Goal: Information Seeking & Learning: Learn about a topic

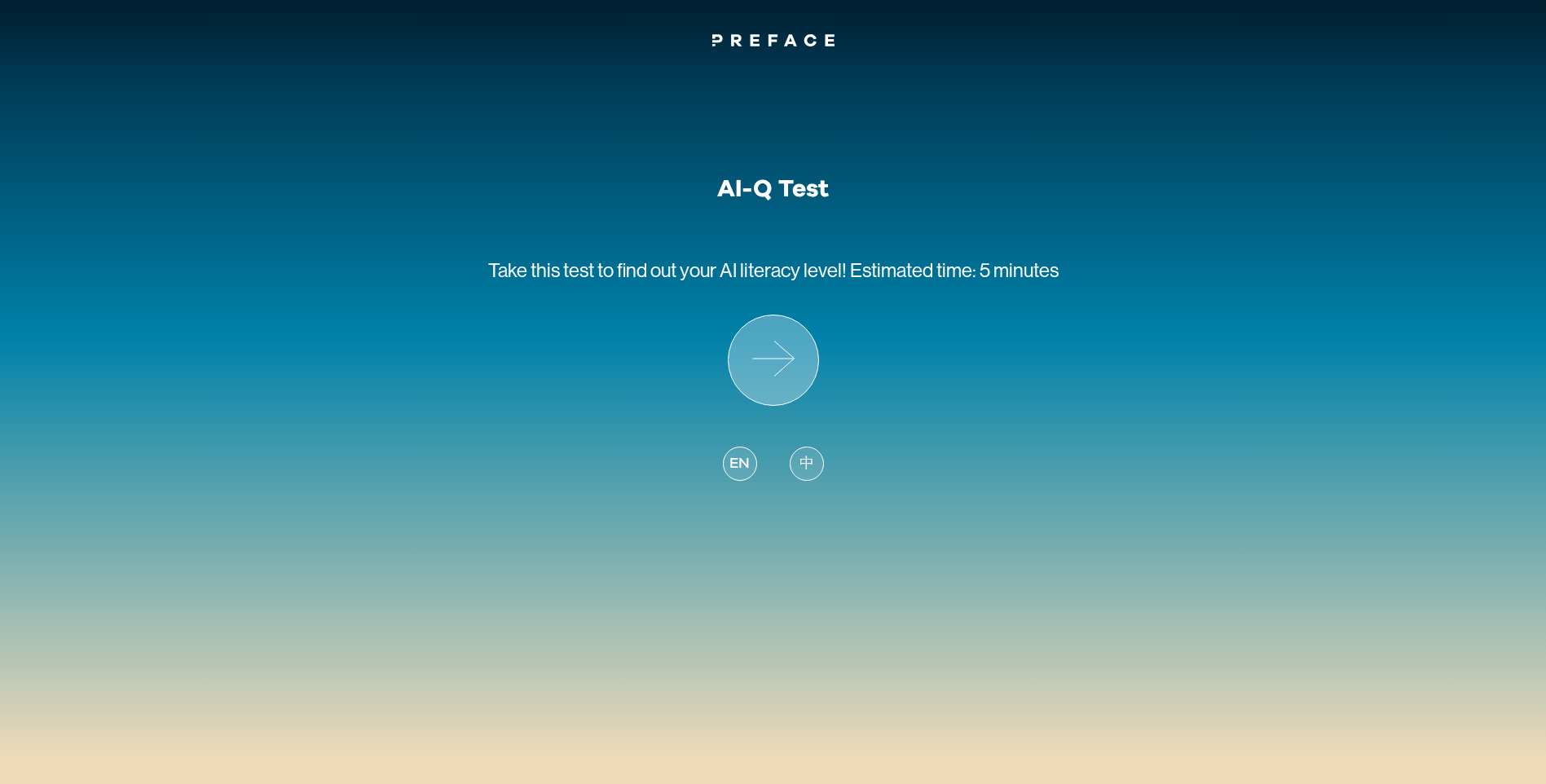
click at [794, 354] on icon at bounding box center [773, 359] width 89 height 89
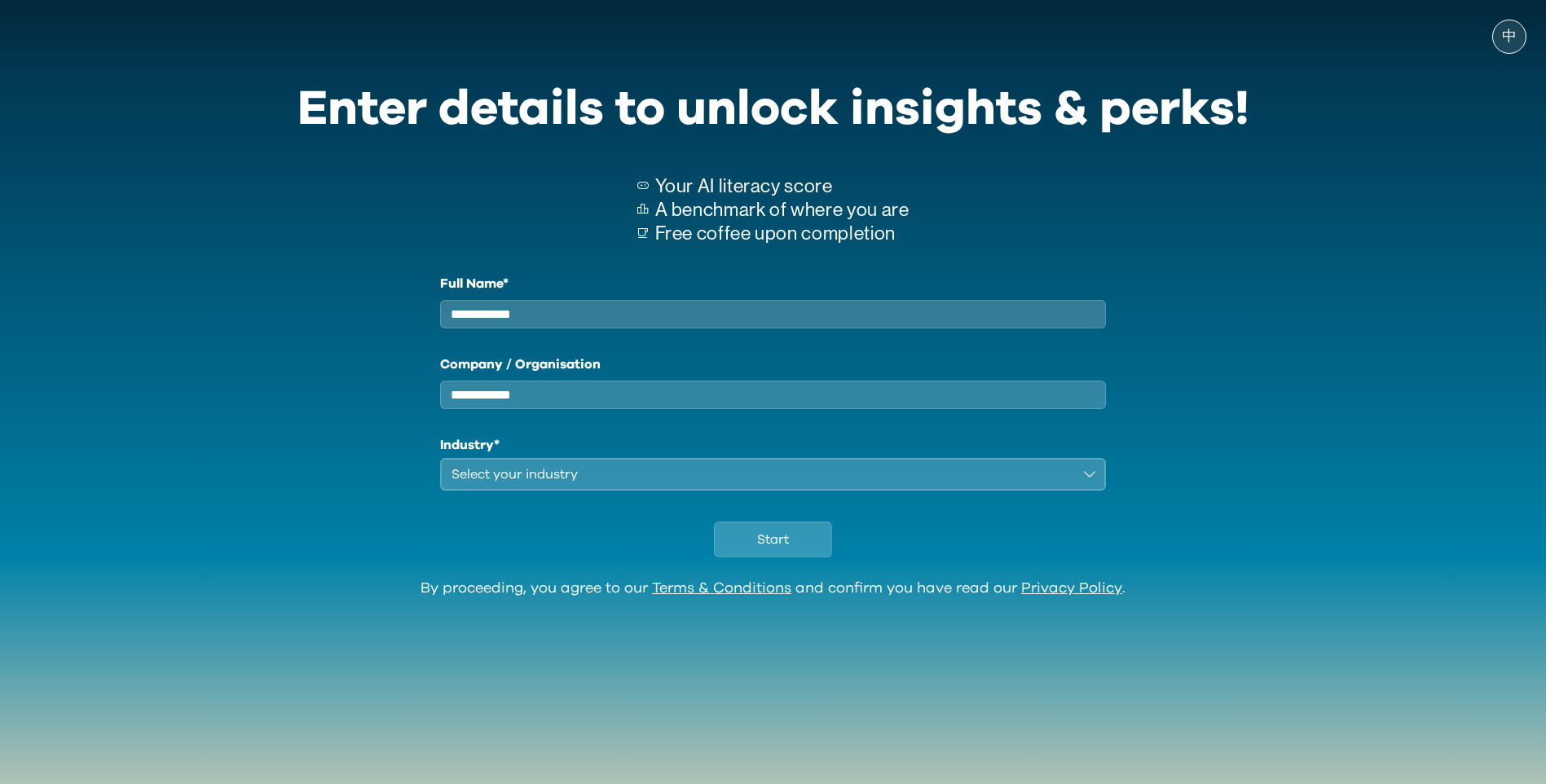
click at [794, 328] on input "Full Name*" at bounding box center [773, 314] width 667 height 29
type input "*********"
type input "**********"
click at [694, 476] on button "Select your industry" at bounding box center [773, 474] width 667 height 33
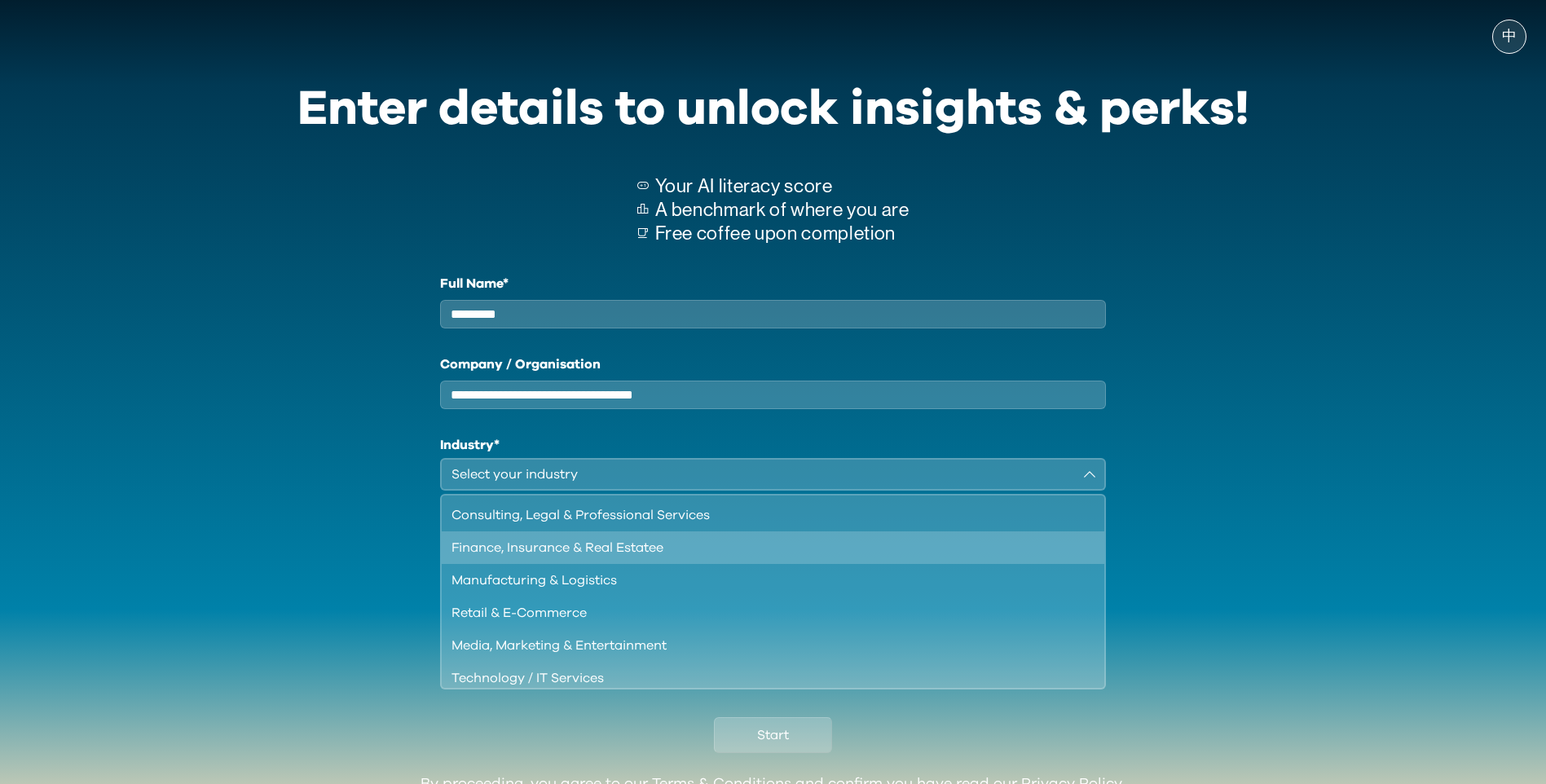
scroll to position [81, 0]
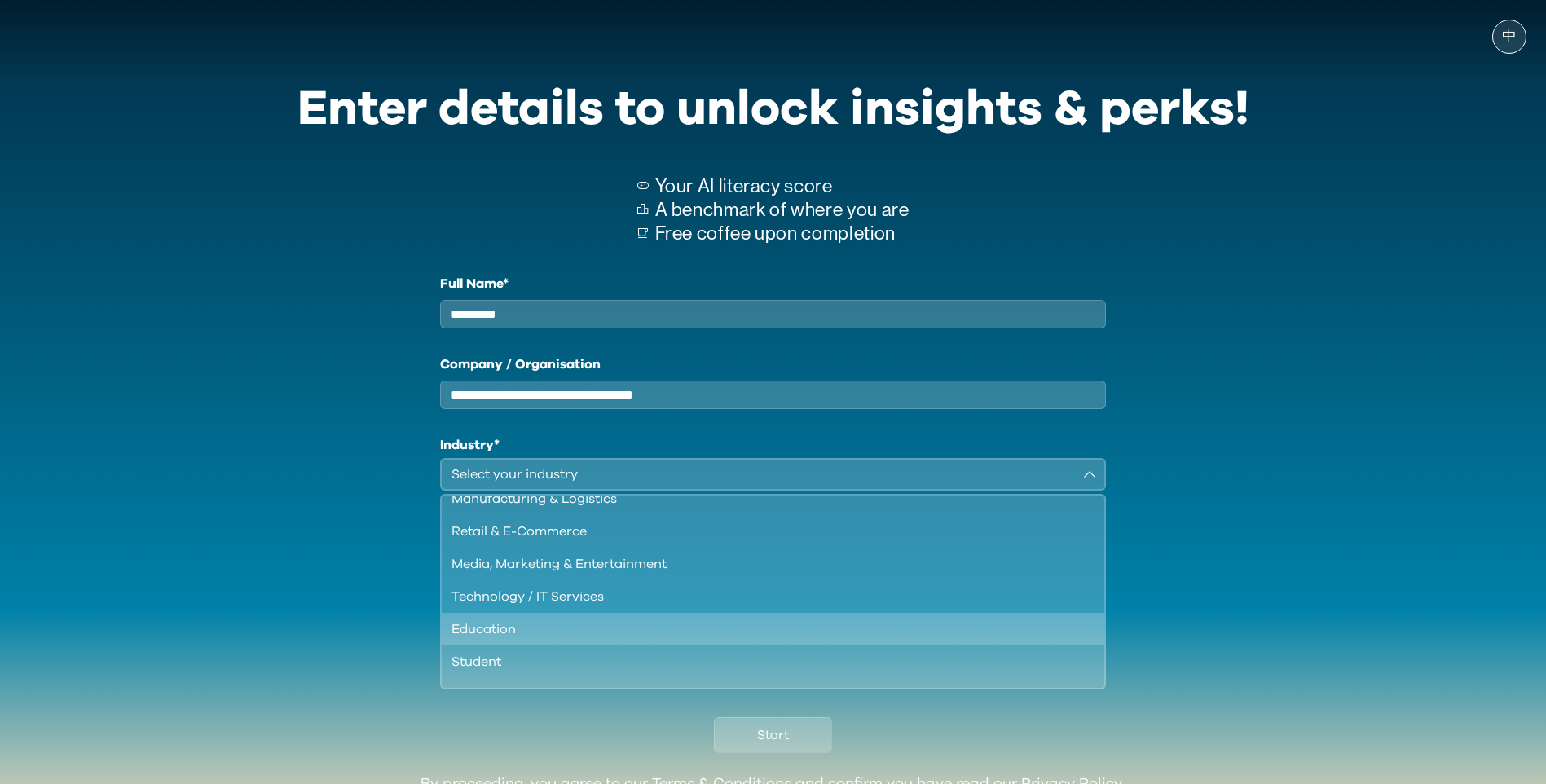
click at [547, 633] on div "Education" at bounding box center [764, 630] width 624 height 20
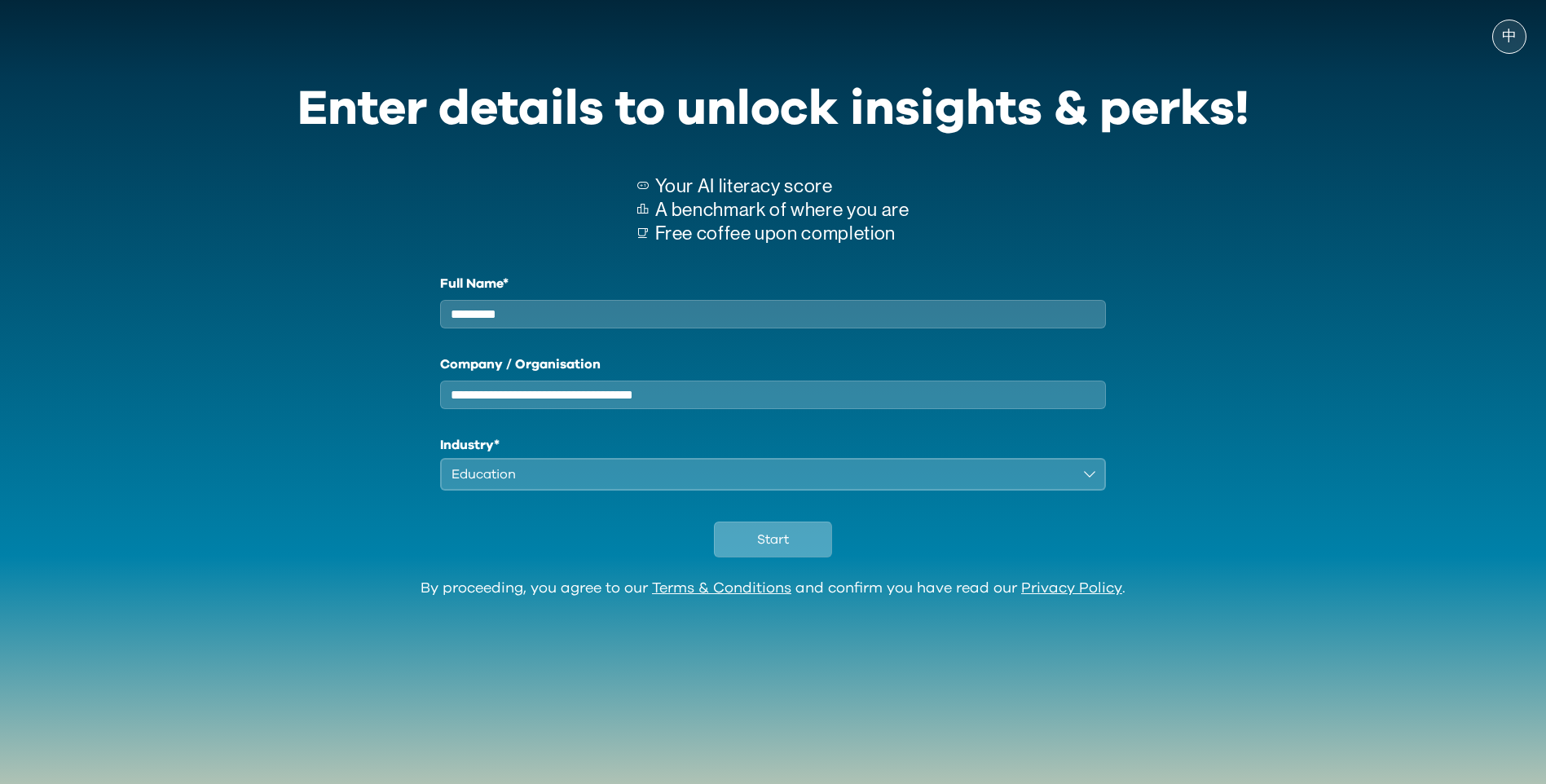
click at [803, 547] on button "Start" at bounding box center [773, 539] width 118 height 36
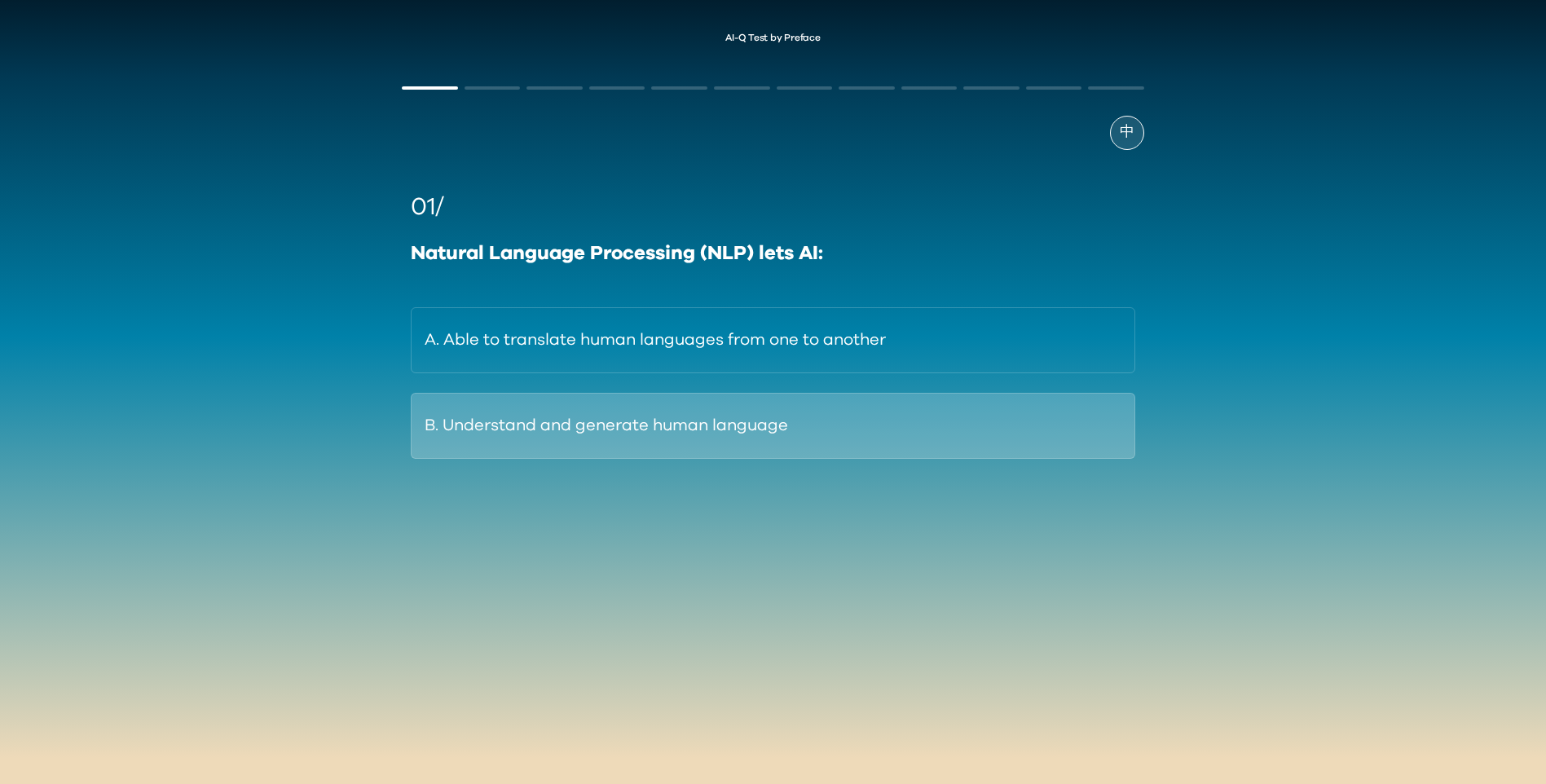
click at [768, 427] on button "B. Understand and generate human language" at bounding box center [773, 425] width 724 height 66
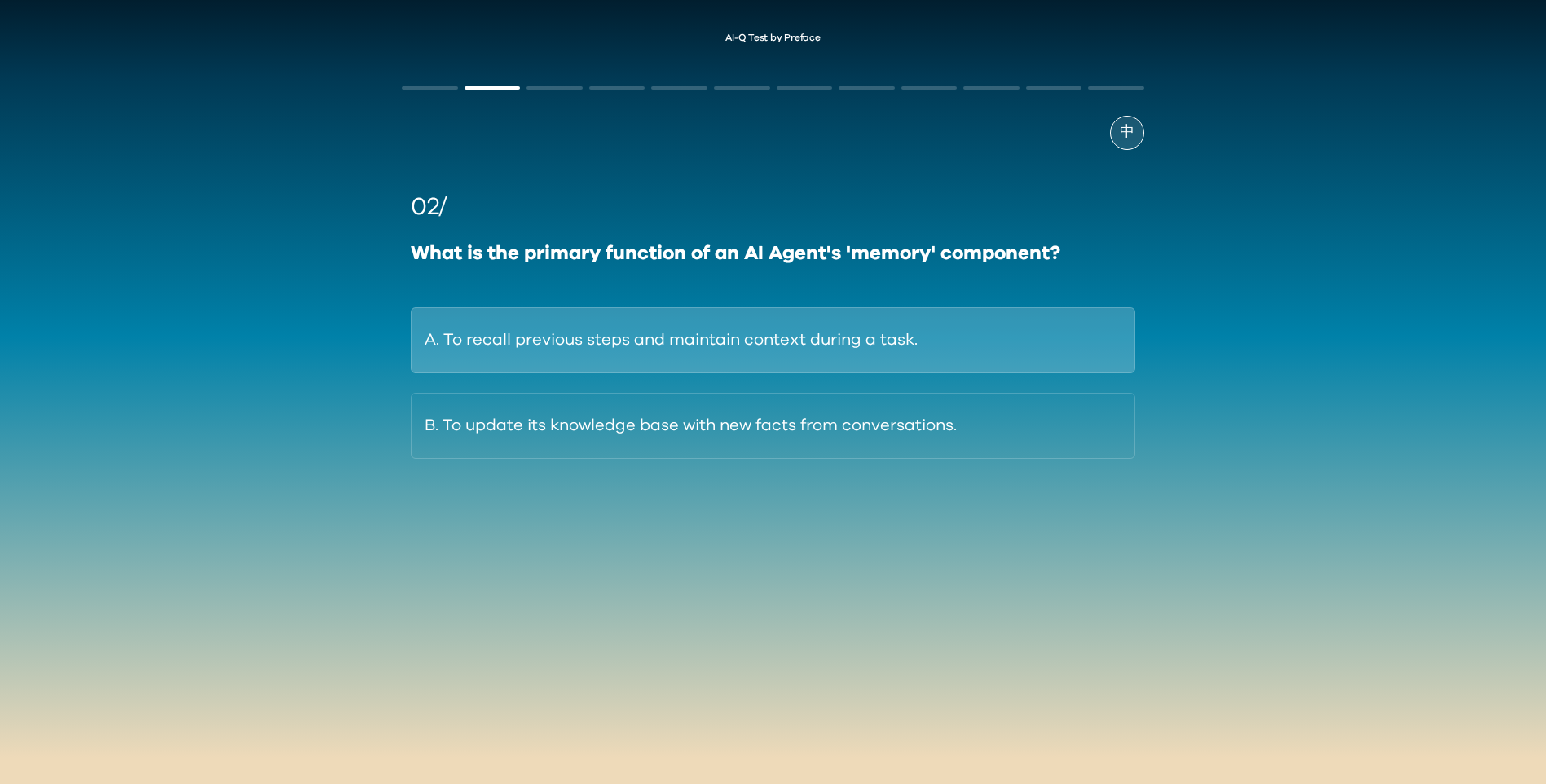
click at [822, 361] on button "A. To recall previous steps and maintain context during a task." at bounding box center [773, 340] width 724 height 66
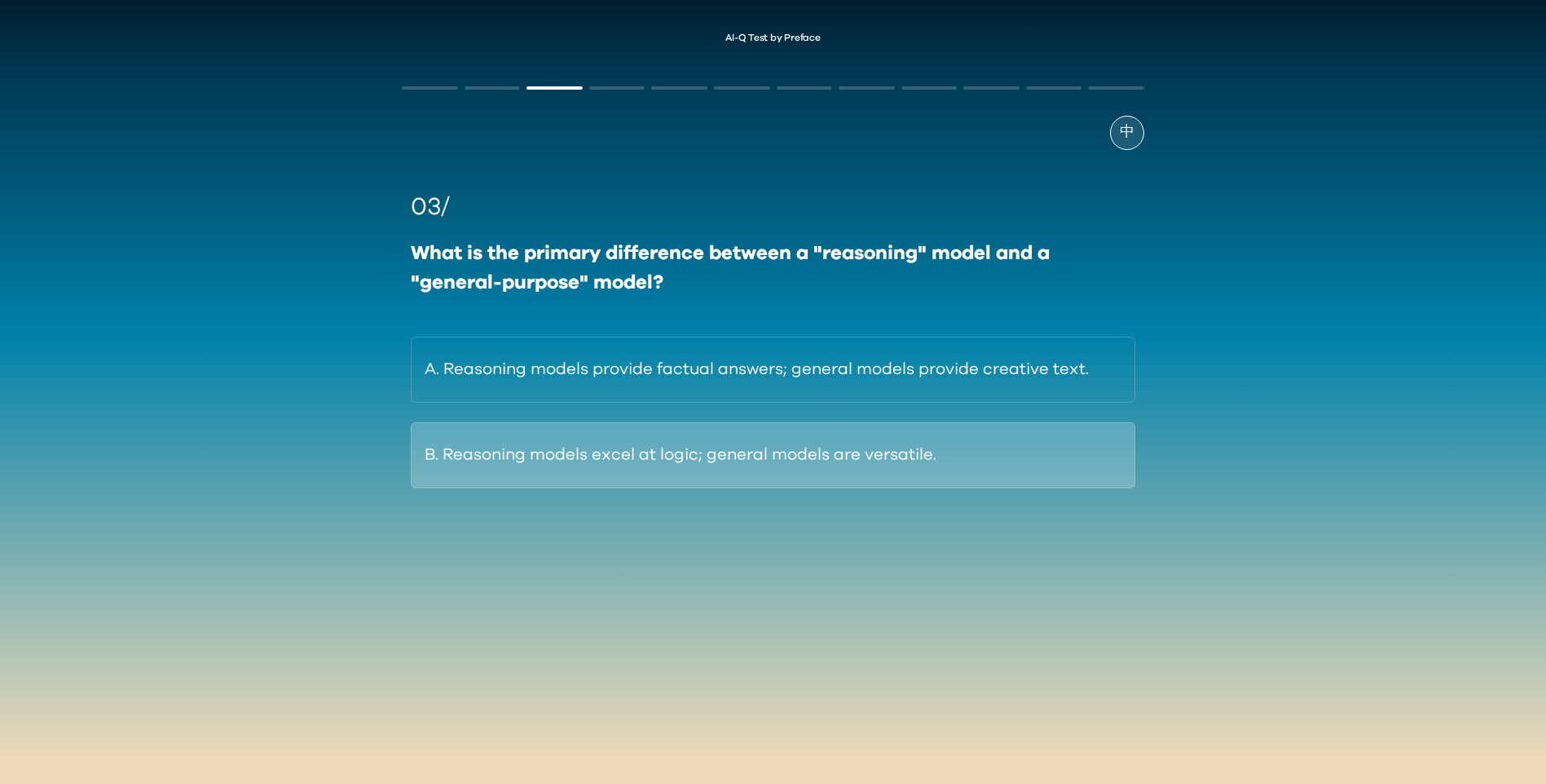
click at [757, 431] on button "B. Reasoning models excel at logic; general models are versatile." at bounding box center [773, 454] width 724 height 66
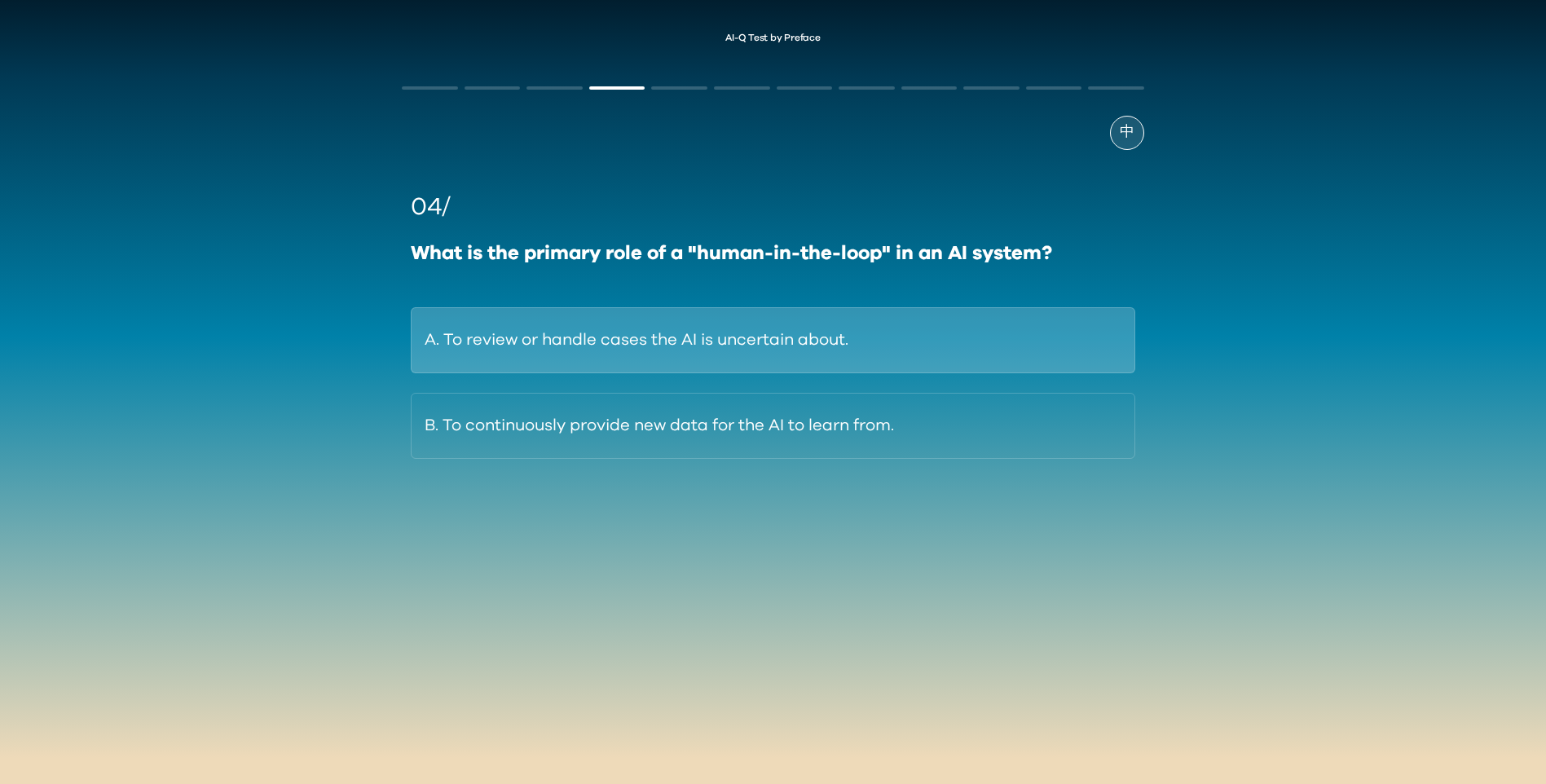
click at [745, 321] on button "A. To review or handle cases the AI is uncertain about." at bounding box center [773, 340] width 724 height 66
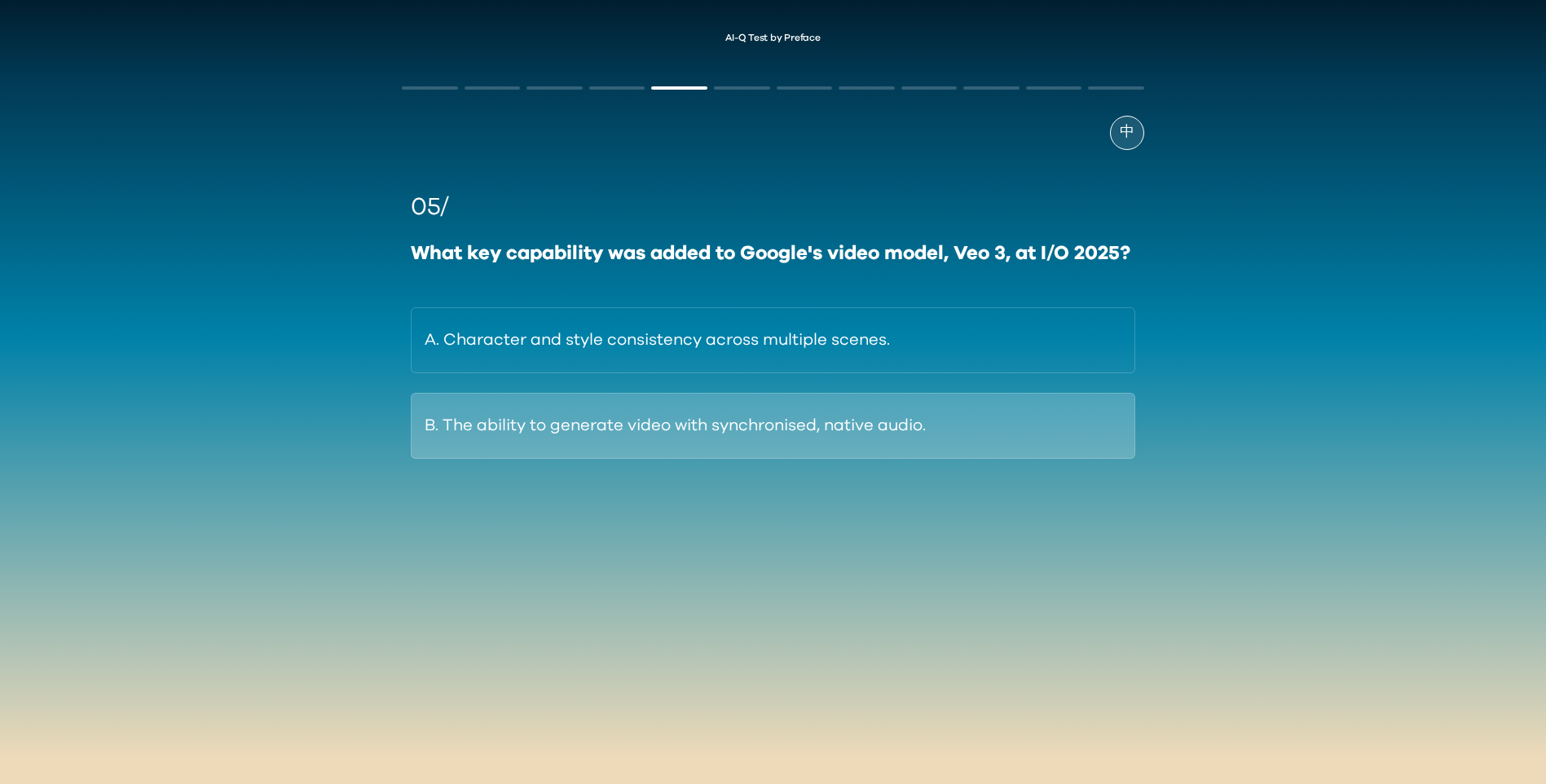
click at [1037, 438] on button "B. The ability to generate video with synchronised, native audio." at bounding box center [773, 425] width 724 height 66
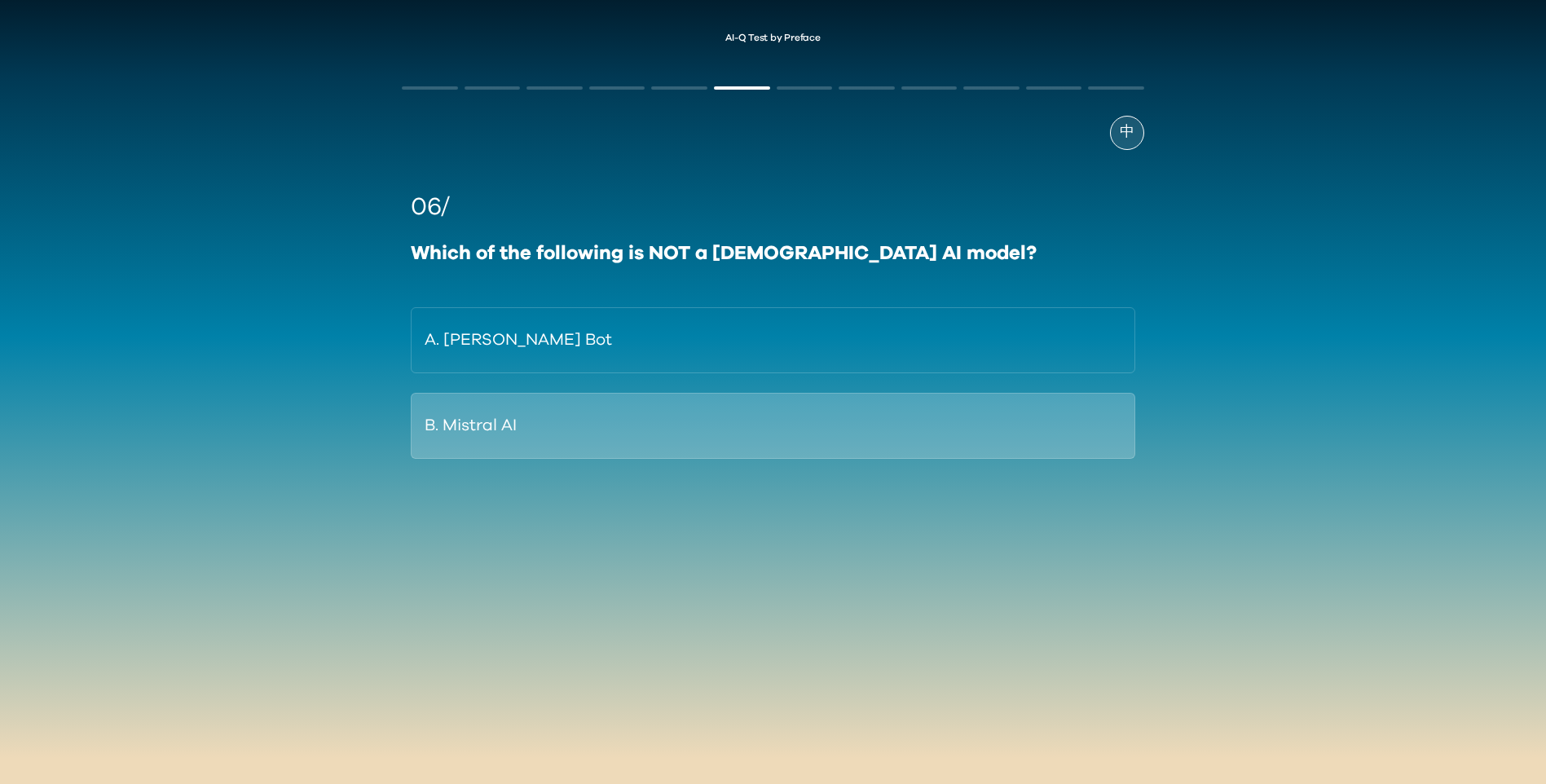
click at [737, 397] on button "B. Mistral AI" at bounding box center [773, 425] width 724 height 66
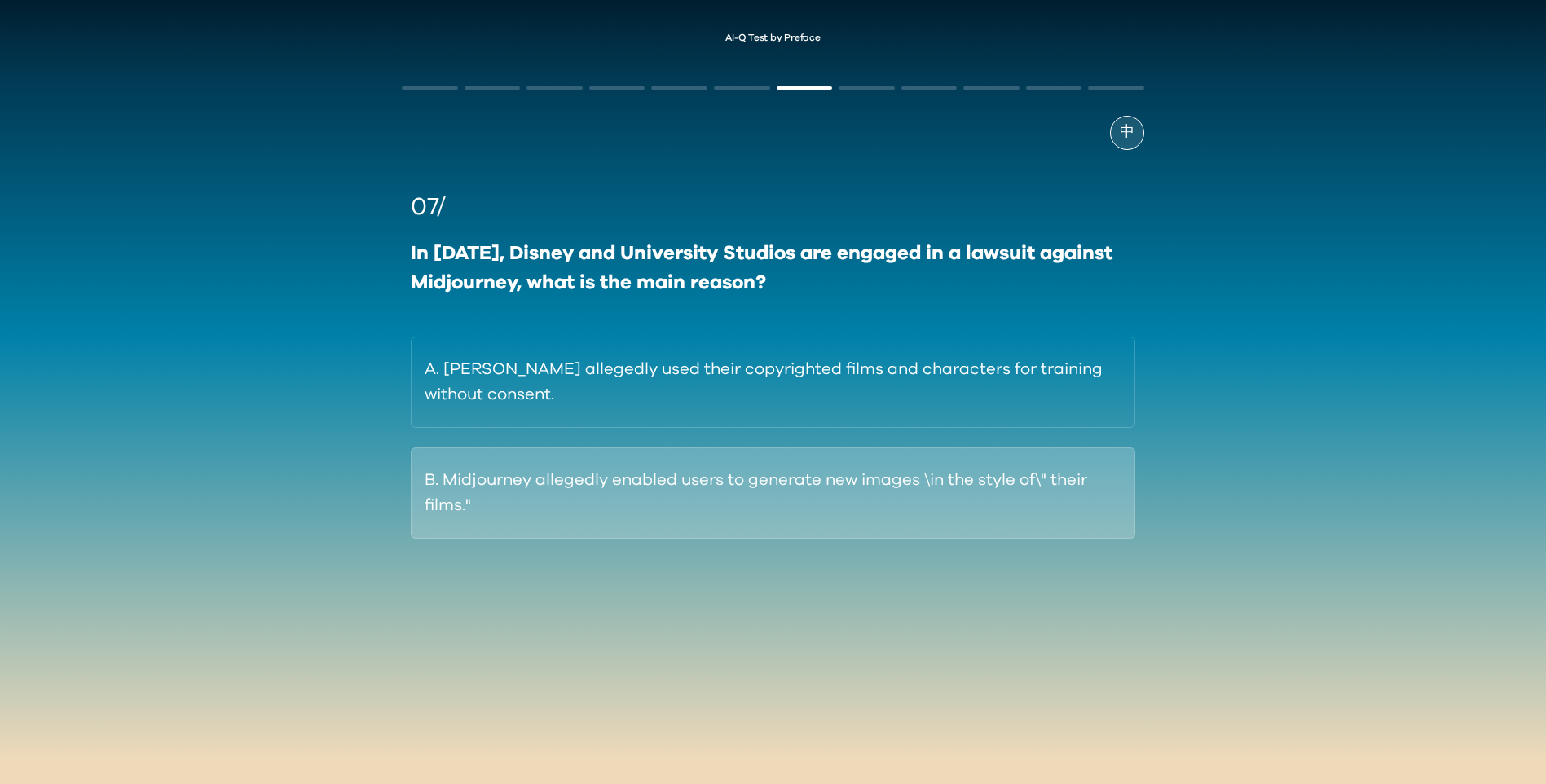
click at [736, 495] on button "B. Midjourney allegedly enabled users to generate new images \in the style of\"…" at bounding box center [773, 492] width 724 height 91
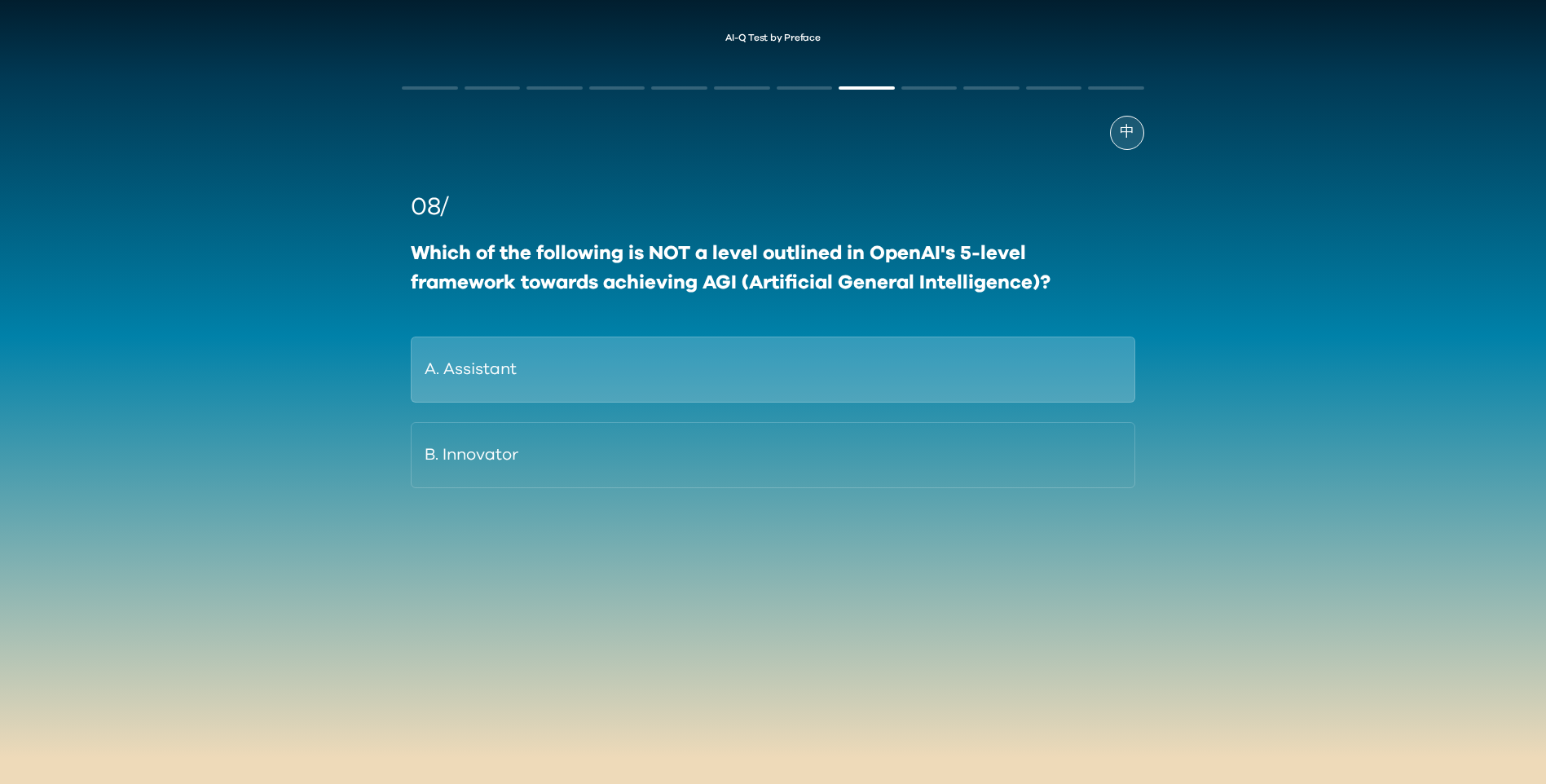
click at [902, 354] on button "A. Assistant" at bounding box center [773, 369] width 724 height 66
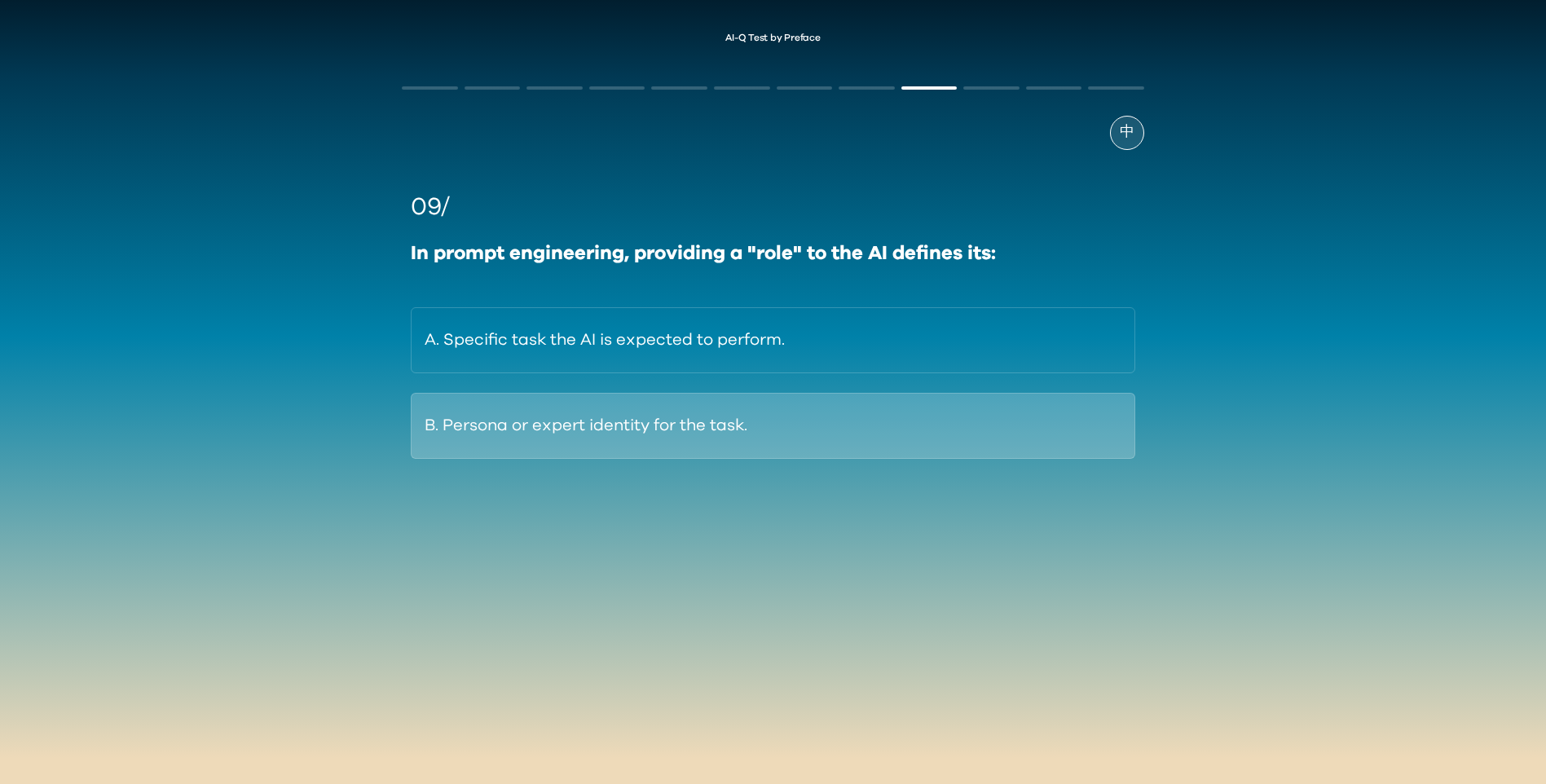
click at [859, 427] on button "B. Persona or expert identity for the task." at bounding box center [773, 425] width 724 height 66
click at [842, 440] on button "B. By training on massive datasets of math problems." at bounding box center [773, 425] width 724 height 66
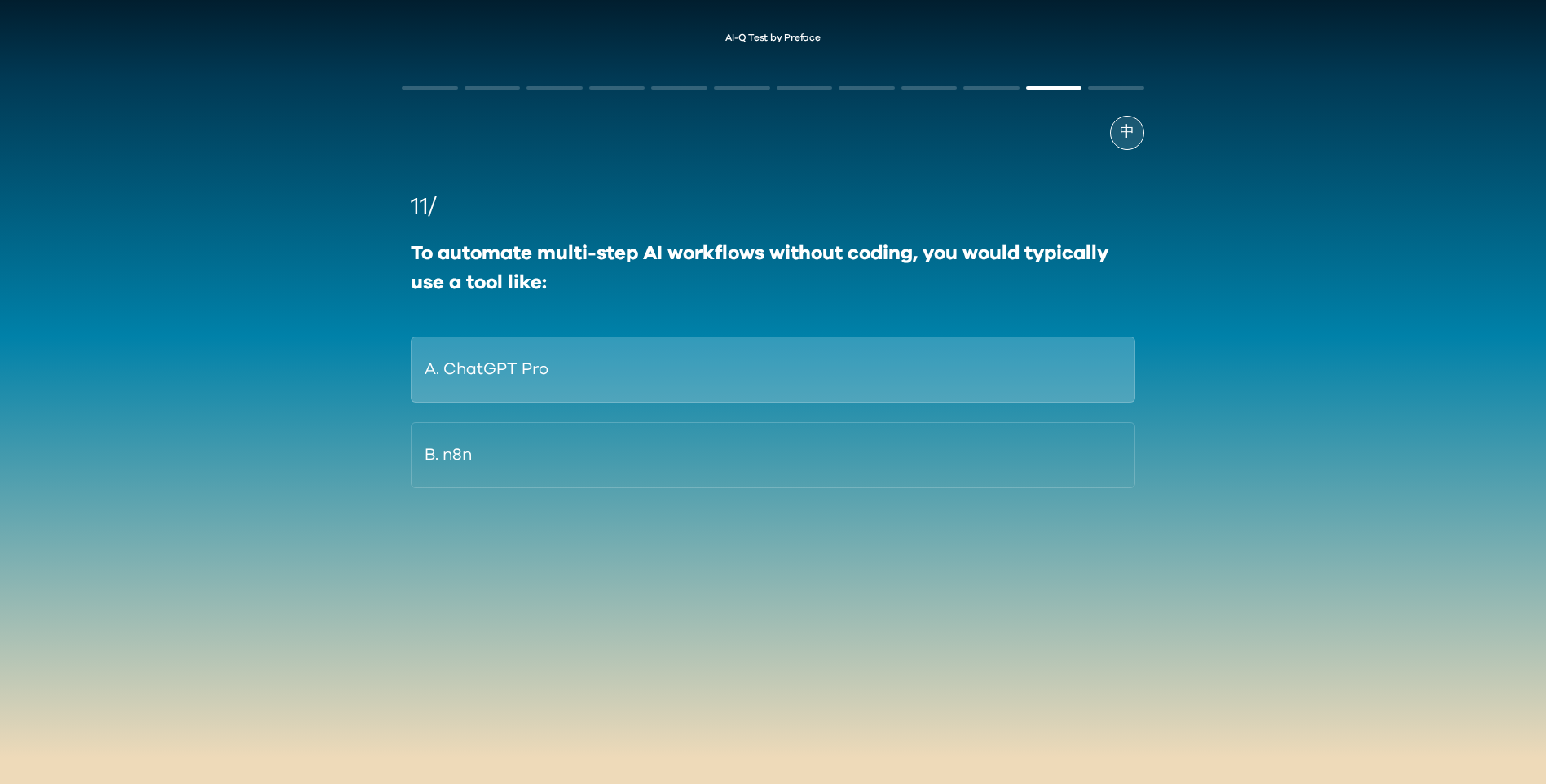
click at [497, 381] on button "A. ChatGPT Pro" at bounding box center [773, 369] width 724 height 66
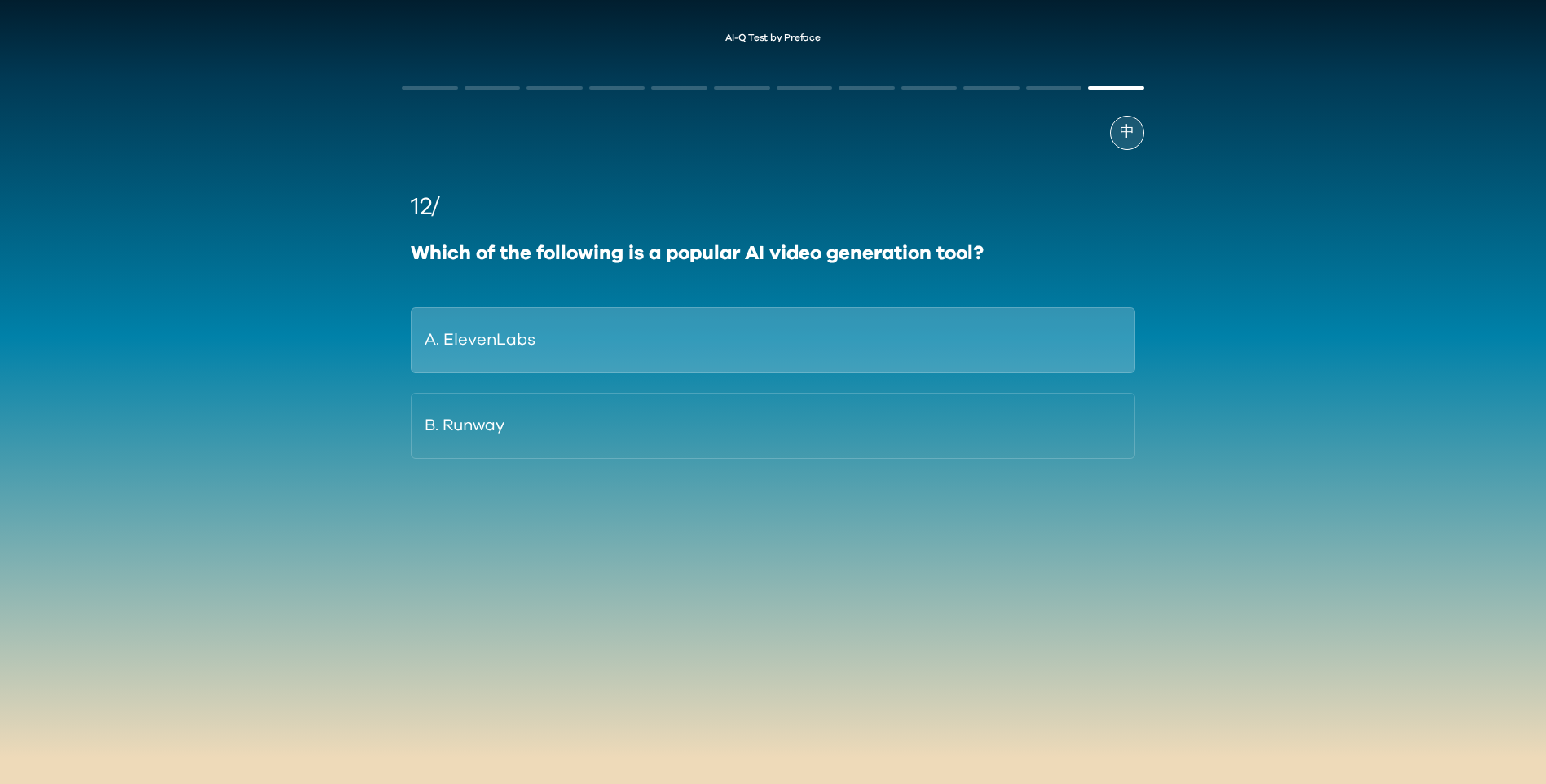
click at [508, 347] on button "A. ElevenLabs" at bounding box center [773, 340] width 724 height 66
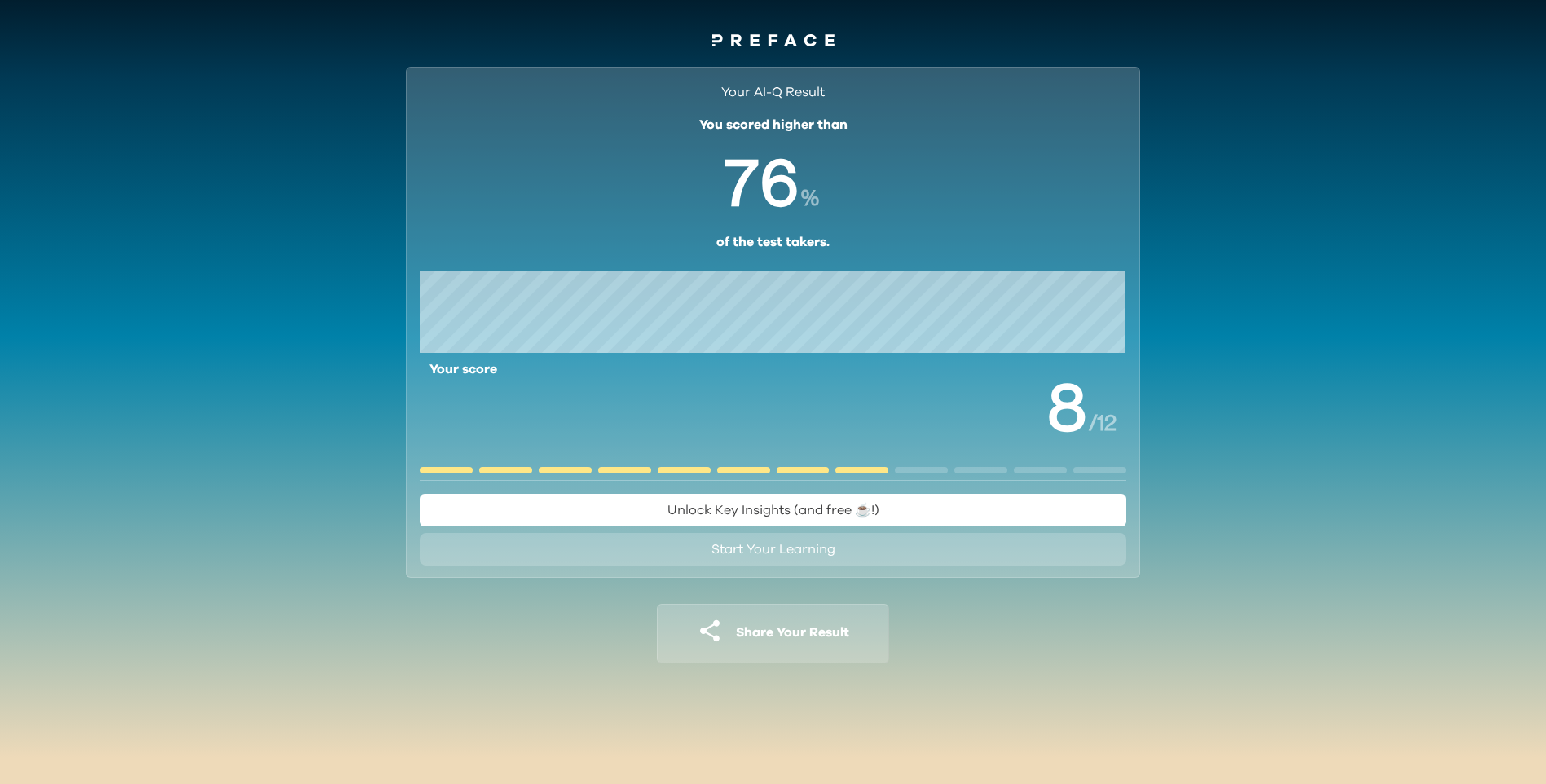
click at [876, 516] on span "Unlock Key Insights (and free ☕️!)" at bounding box center [773, 510] width 212 height 13
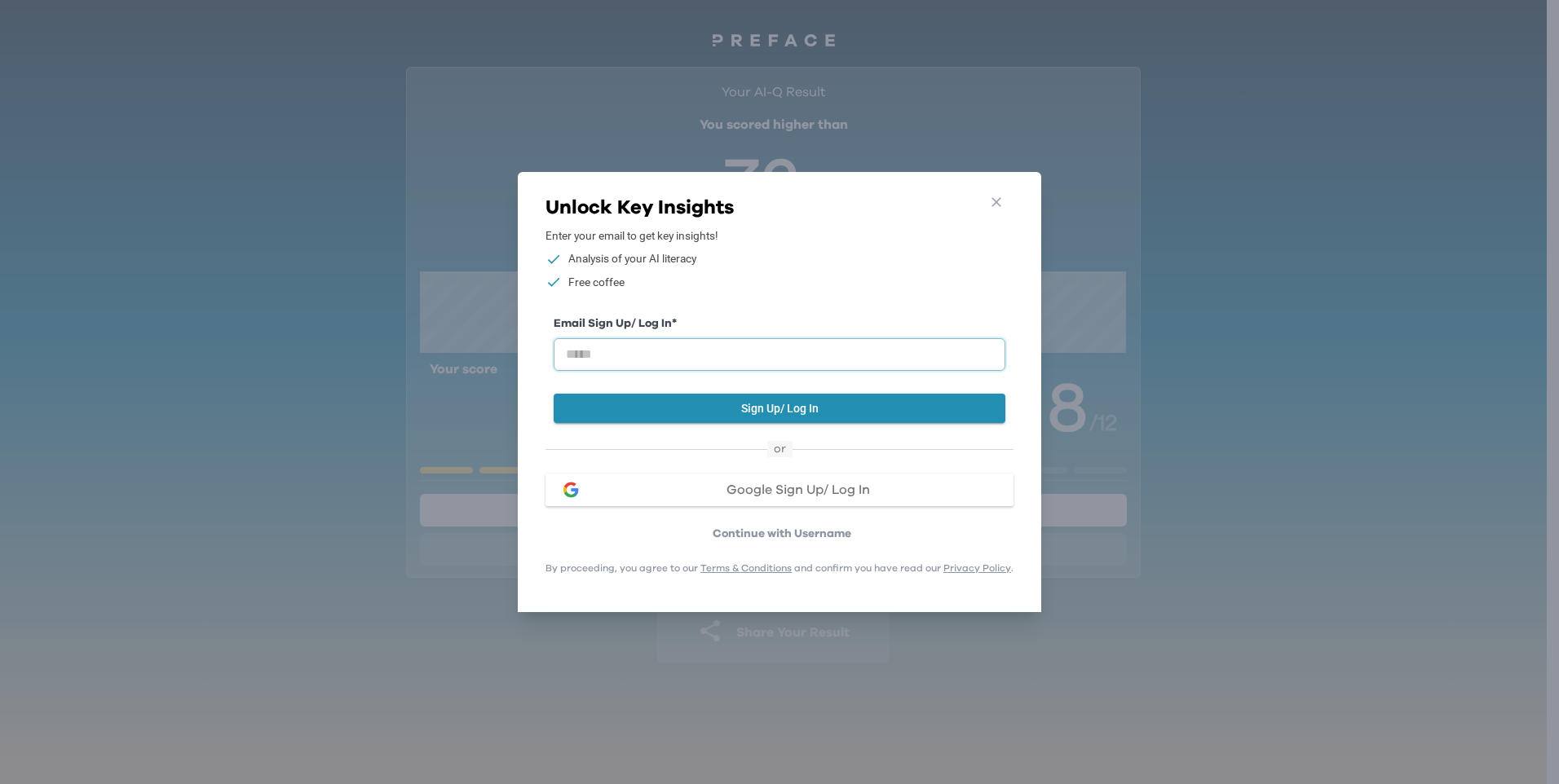
click at [720, 342] on input "email" at bounding box center [780, 354] width 452 height 33
type input "**********"
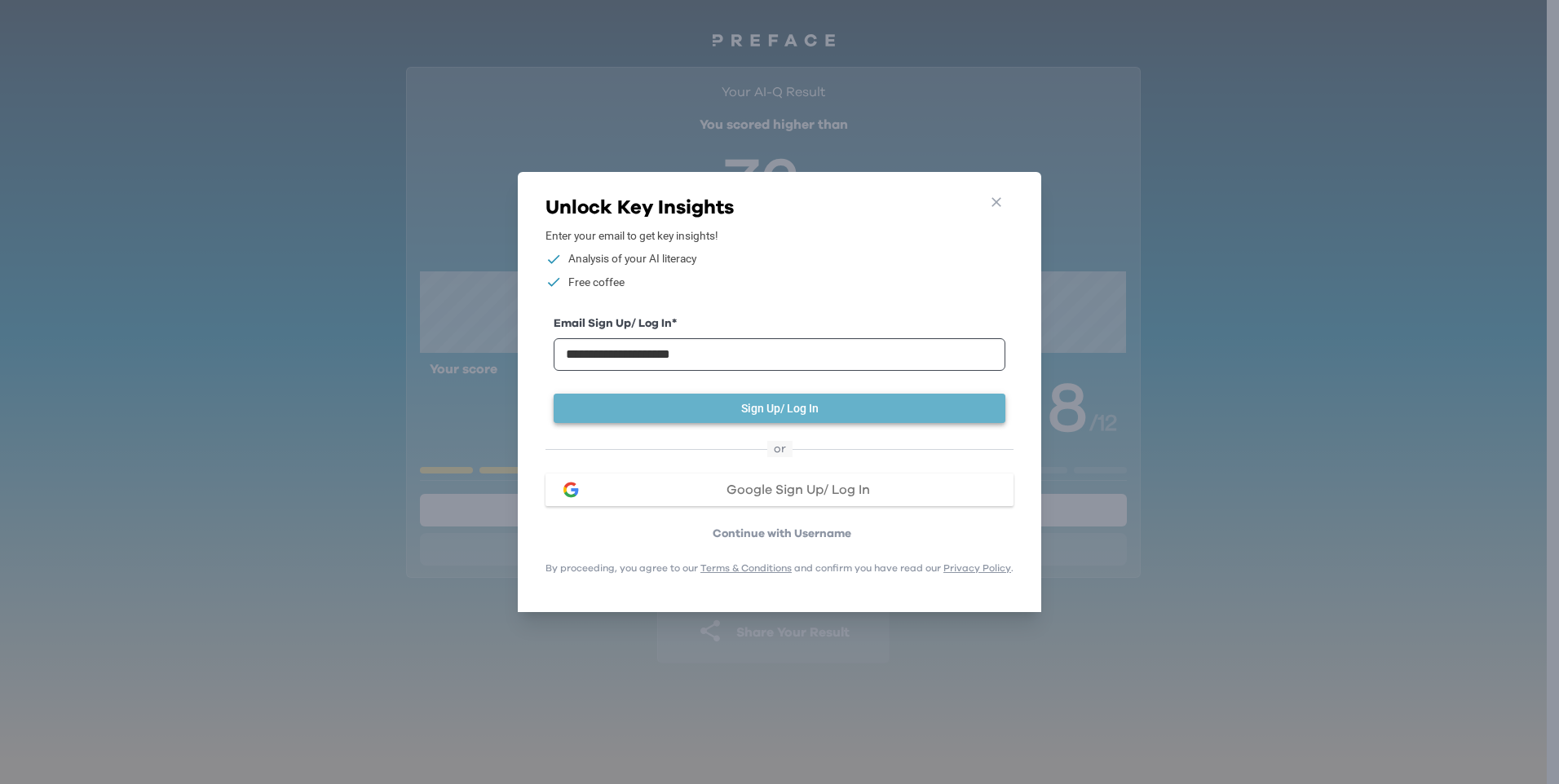
click at [758, 402] on button "Sign Up/ Log In" at bounding box center [780, 408] width 452 height 30
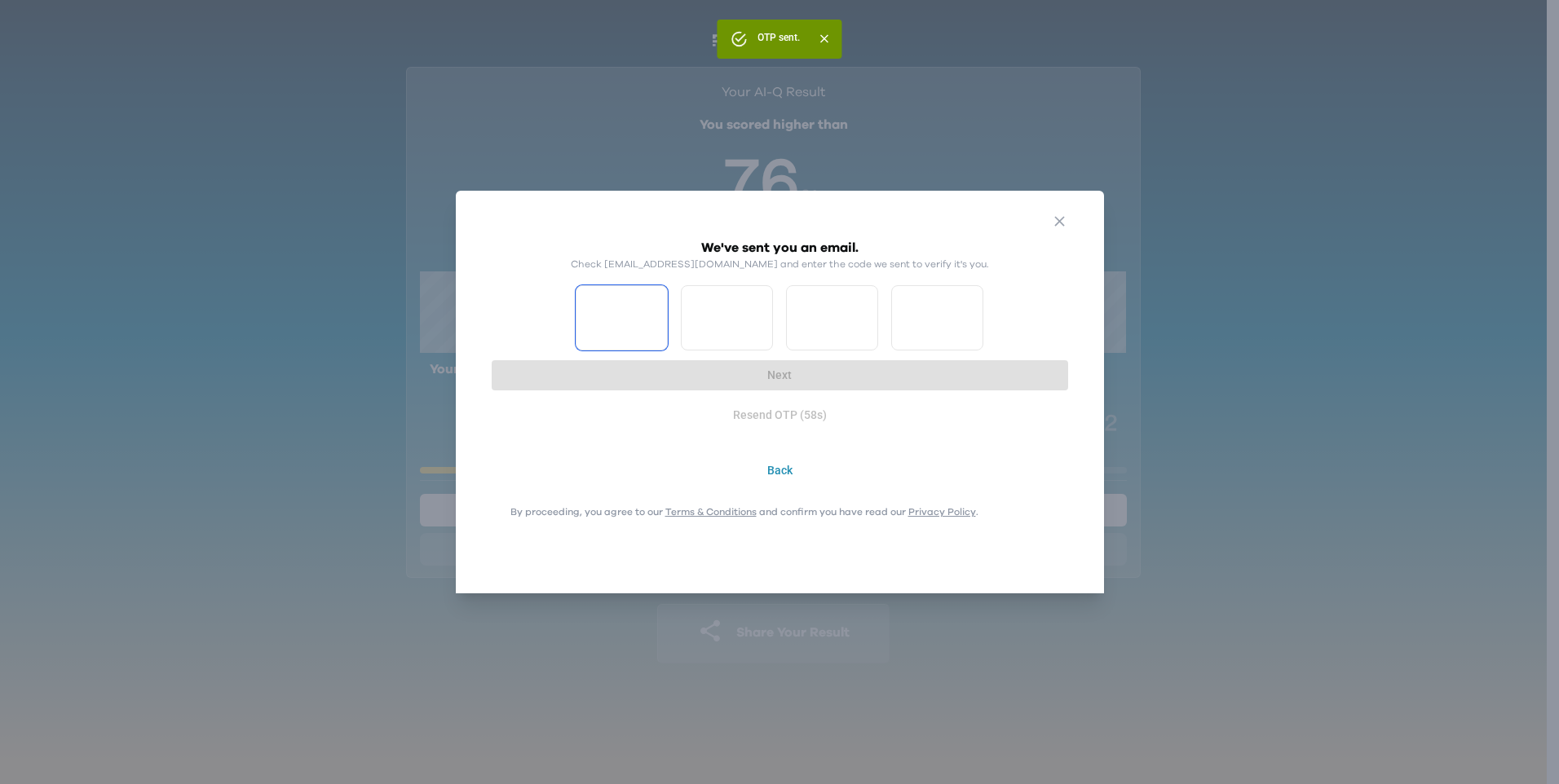
click at [626, 324] on input "Please enter OTP character 1" at bounding box center [622, 318] width 92 height 65
type input "*"
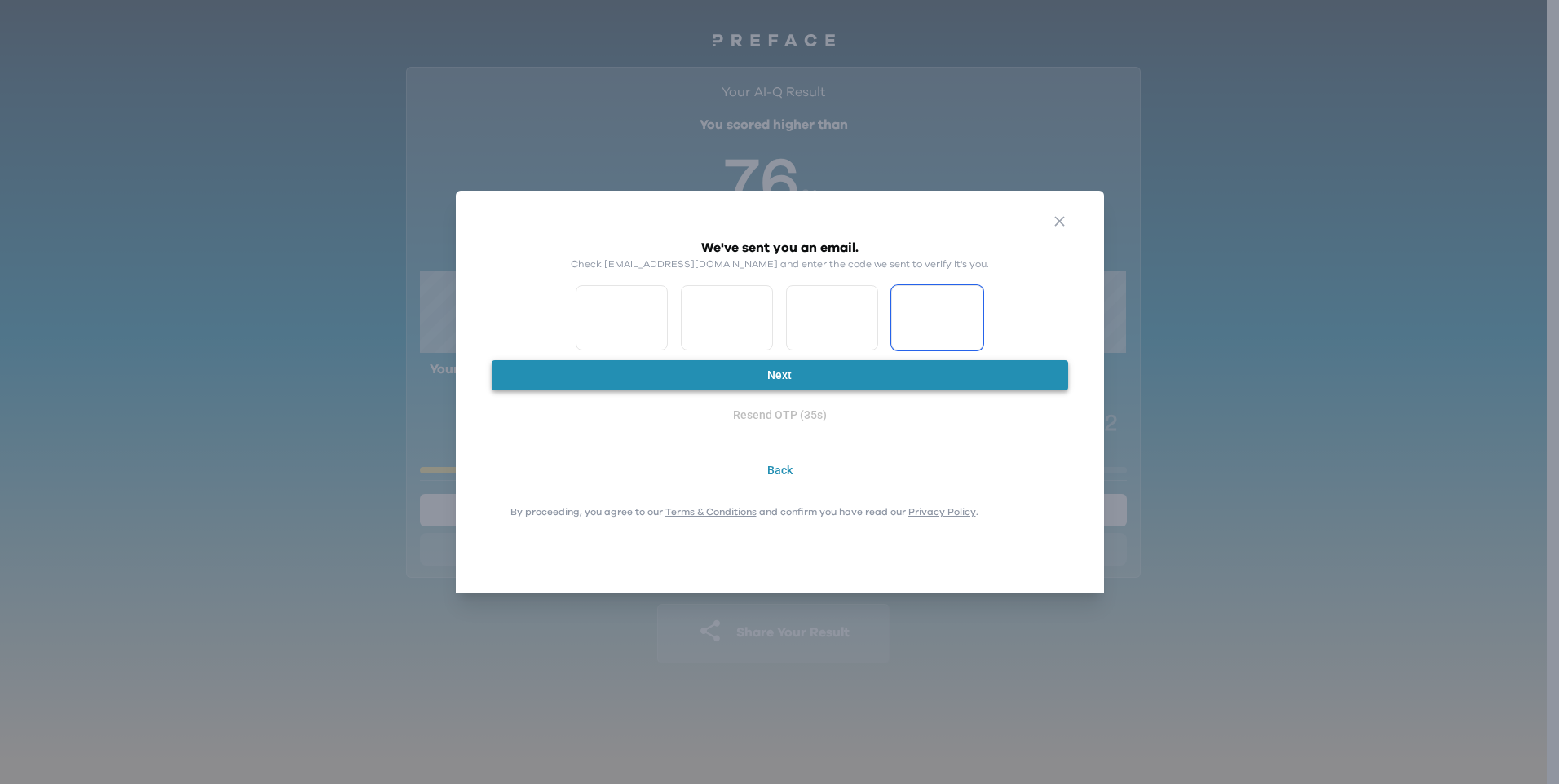
type input "*"
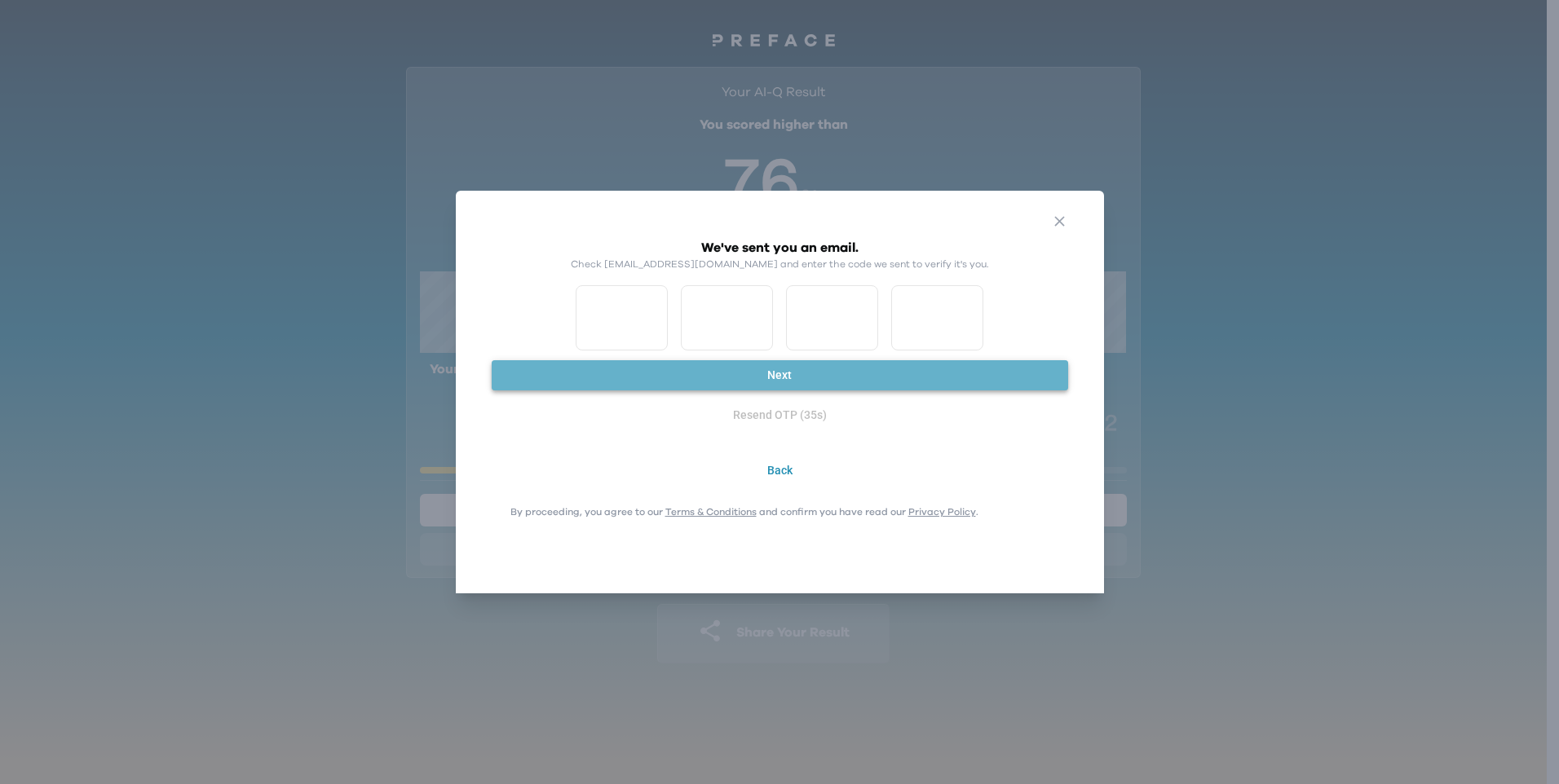
click at [976, 369] on button "Next" at bounding box center [780, 375] width 577 height 30
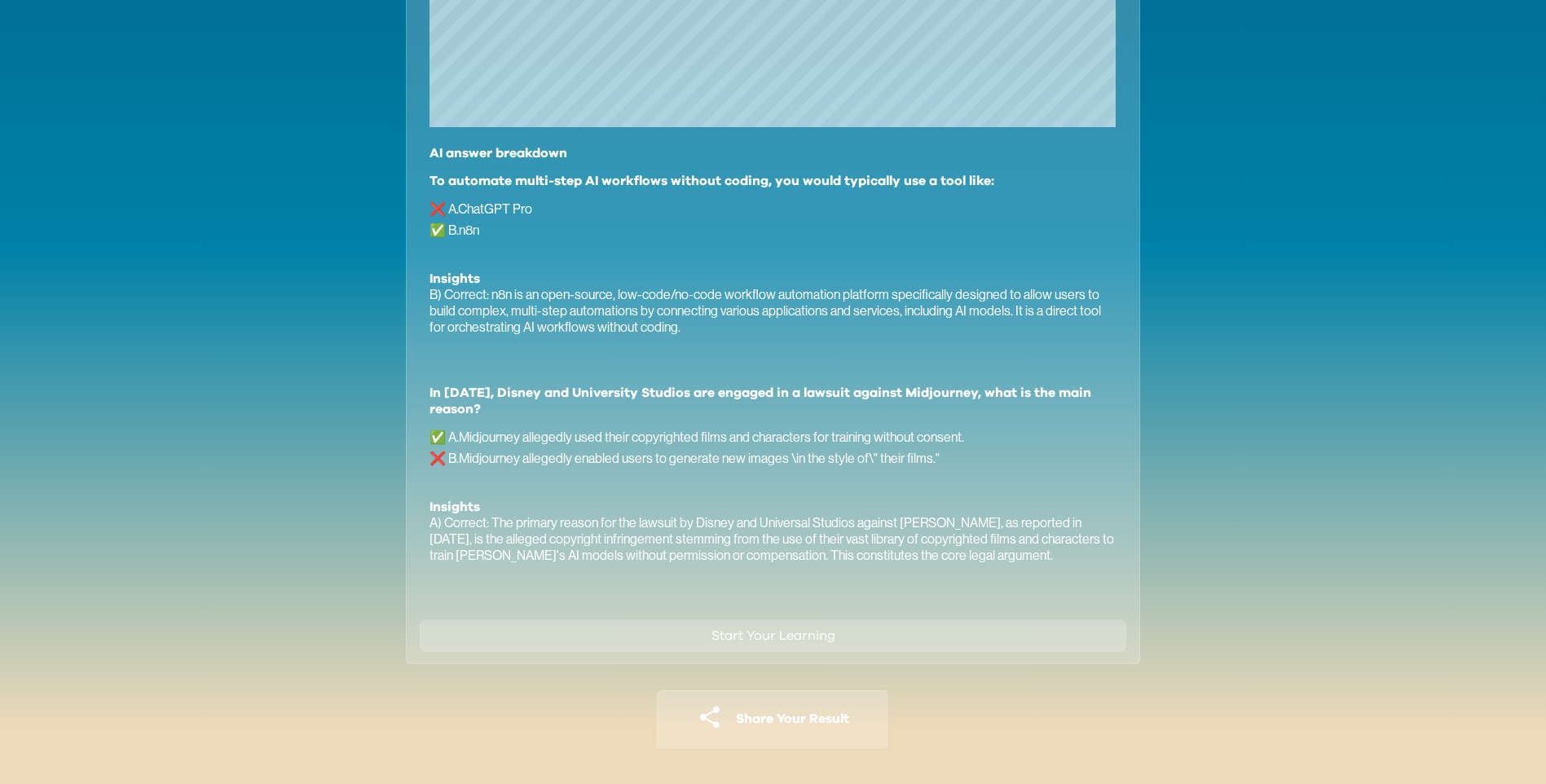
scroll to position [1068, 0]
click at [767, 720] on span "Share Your Result" at bounding box center [792, 717] width 113 height 13
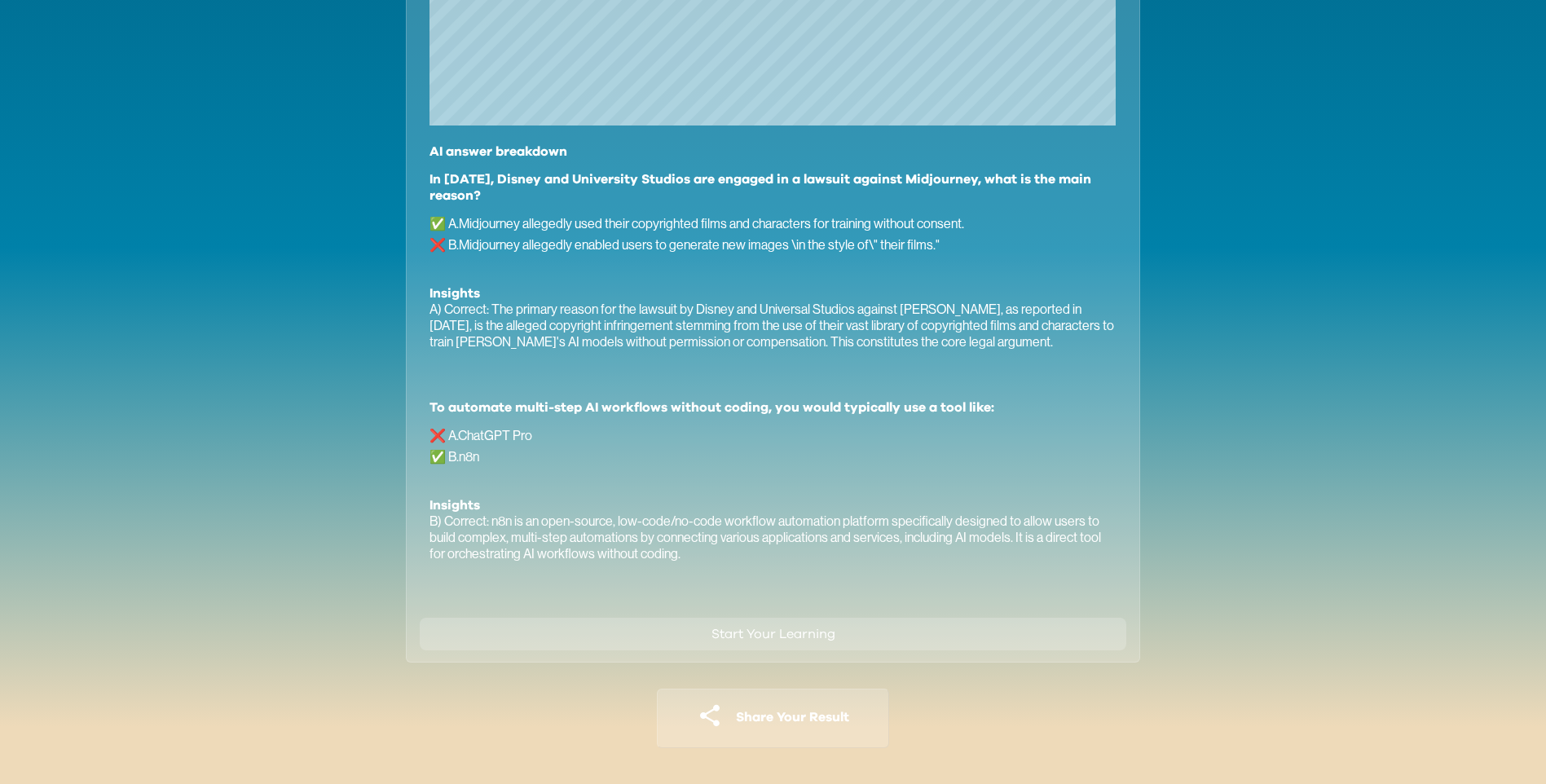
click at [841, 638] on button "Start Your Learning" at bounding box center [773, 634] width 707 height 33
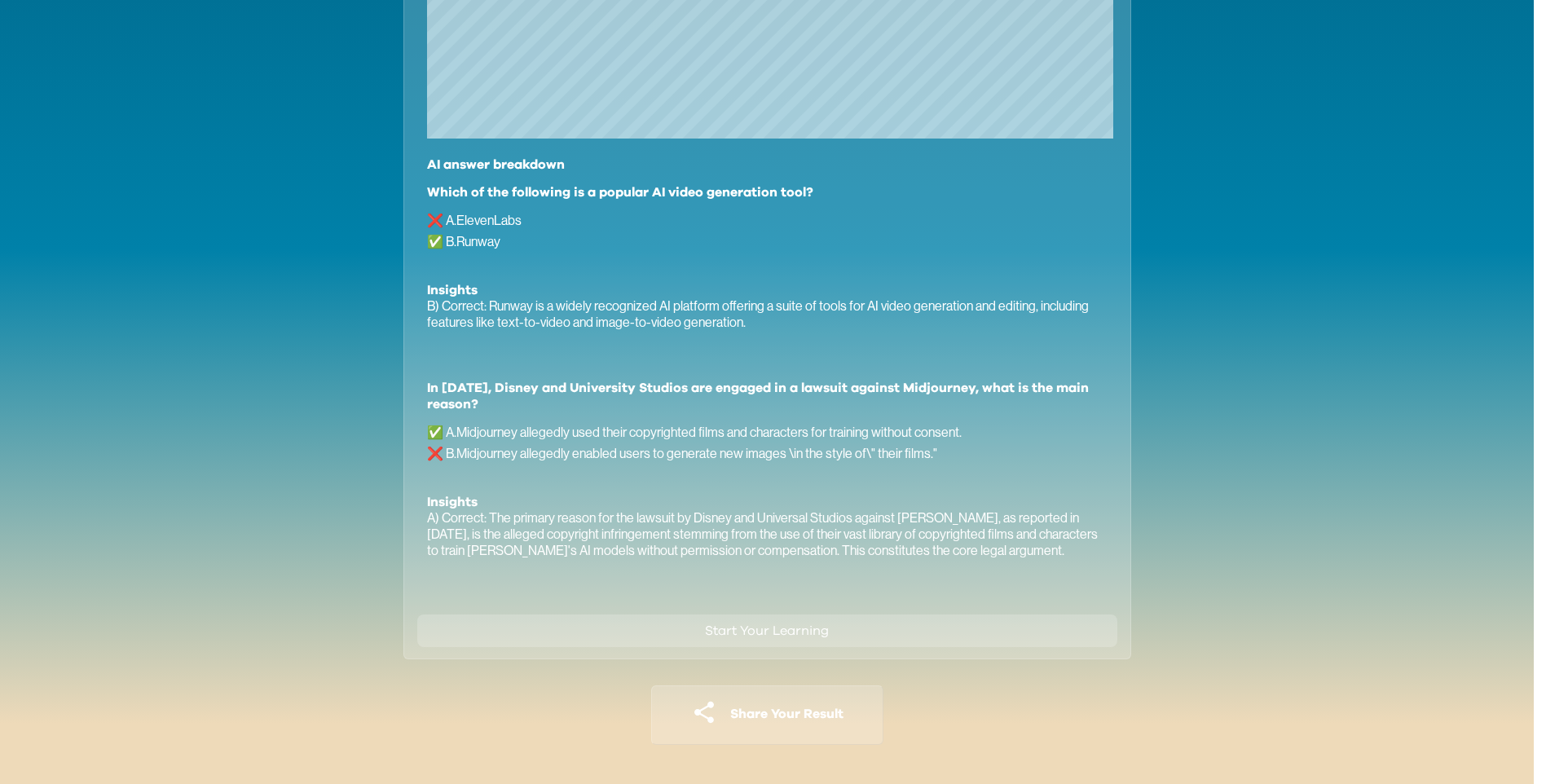
scroll to position [1051, 0]
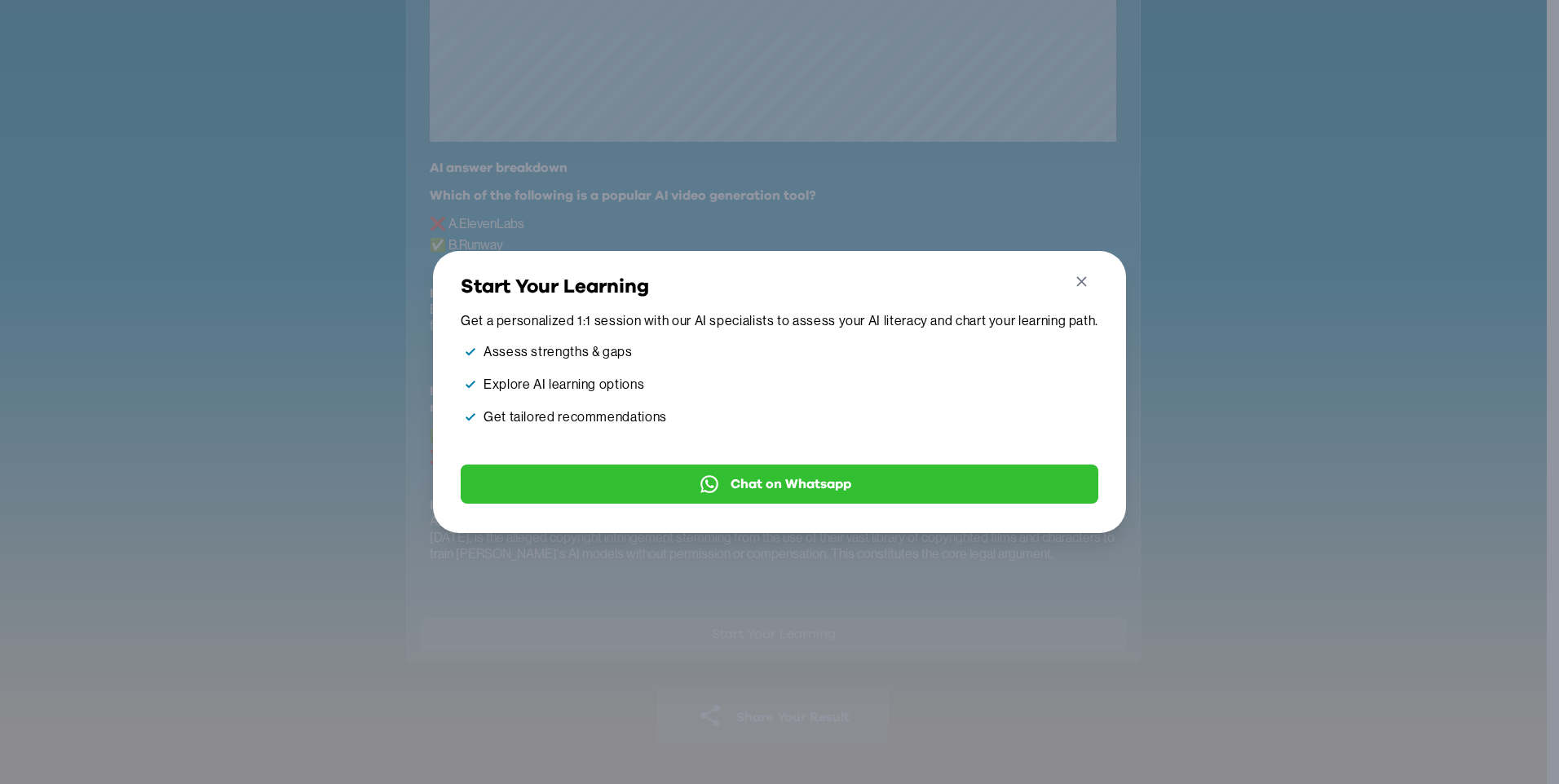
click at [1082, 279] on icon "button" at bounding box center [1081, 281] width 17 height 17
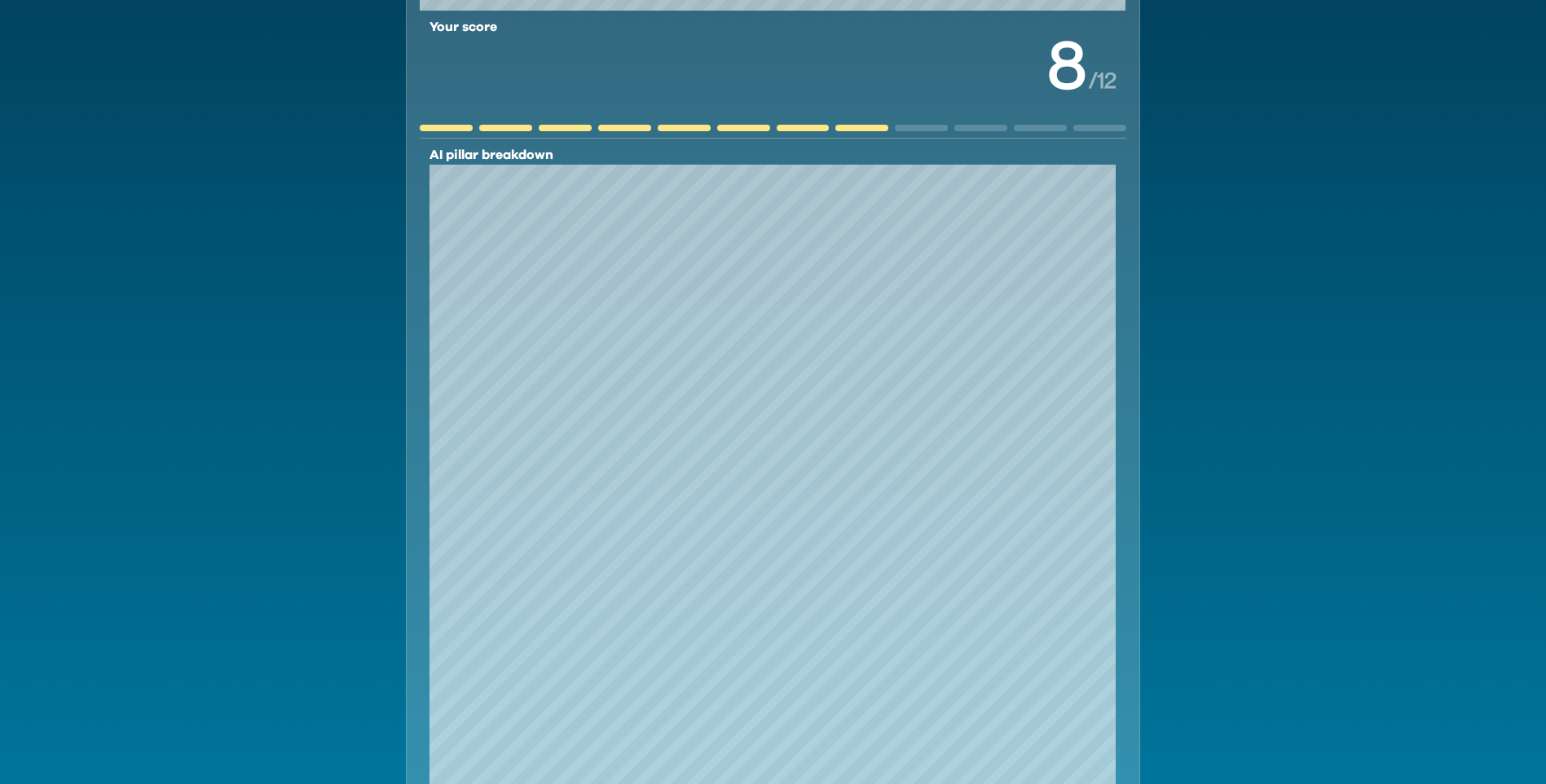
scroll to position [0, 0]
